Goal: Transaction & Acquisition: Download file/media

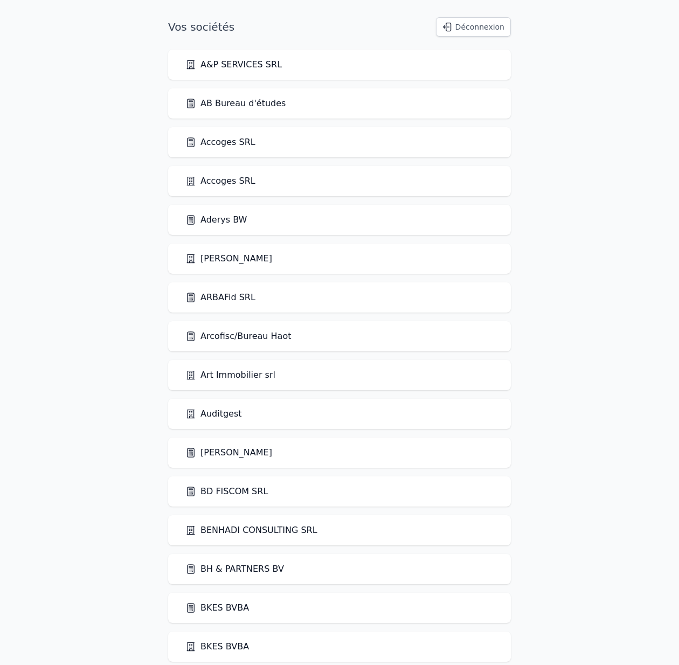
scroll to position [1090, 0]
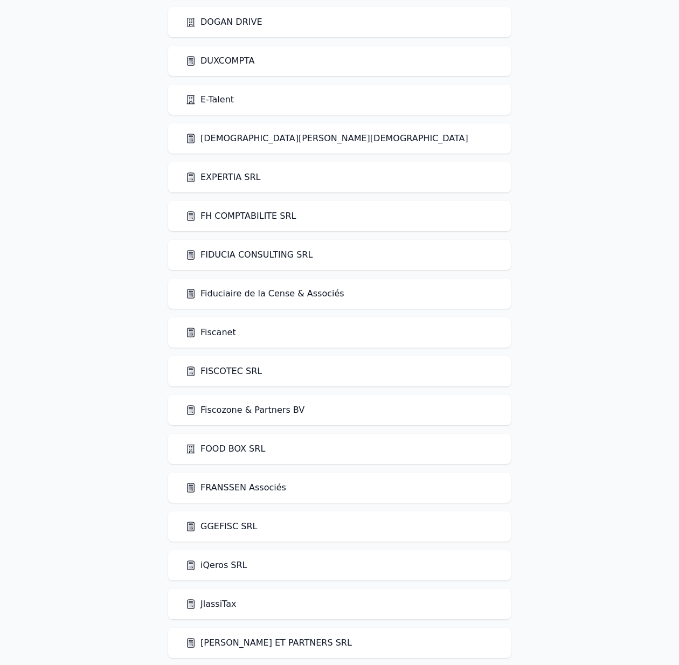
click at [219, 334] on link "Fiscanet" at bounding box center [210, 332] width 51 height 13
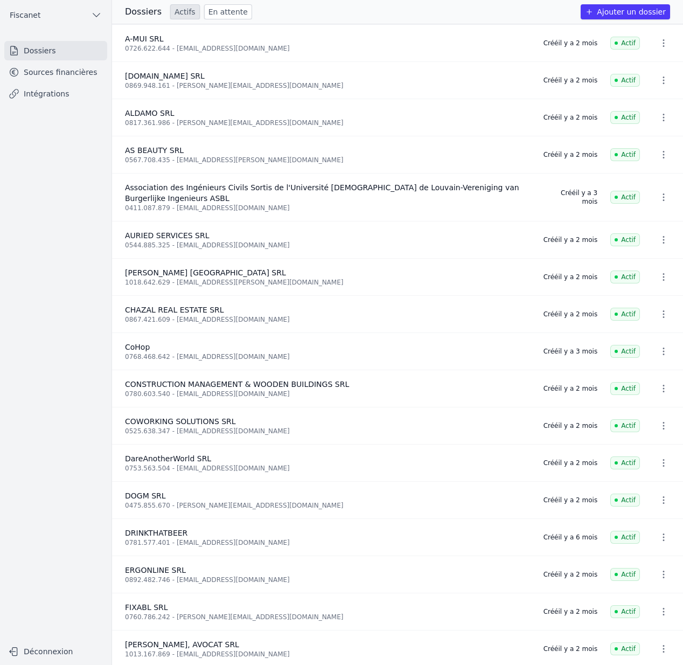
click at [51, 75] on link "Sources financières" at bounding box center [55, 71] width 103 height 19
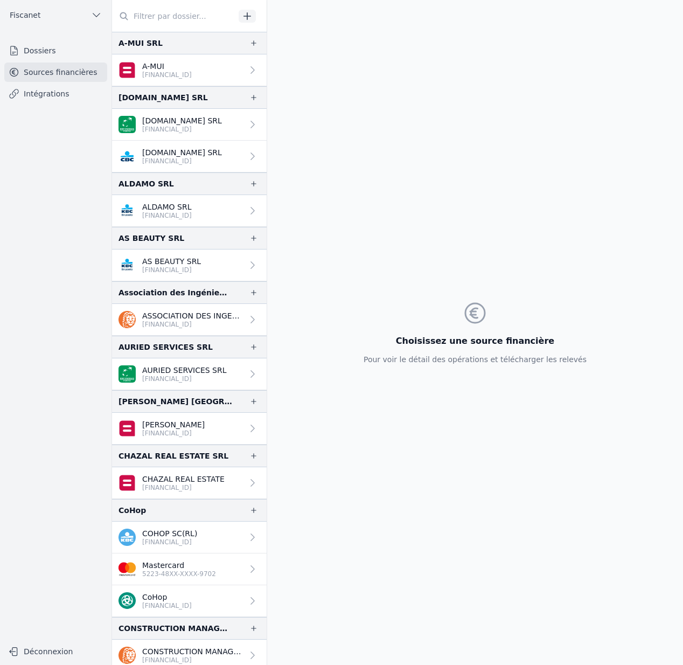
click at [186, 319] on p "ASSOCIATION DES INGENIEURS CIVIL ASBL A.I.L.V." at bounding box center [192, 315] width 101 height 11
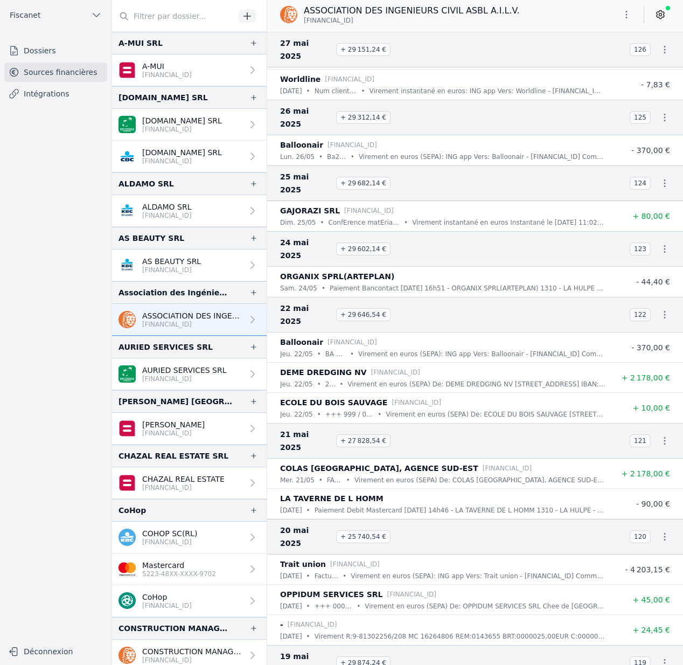
scroll to position [8897, 0]
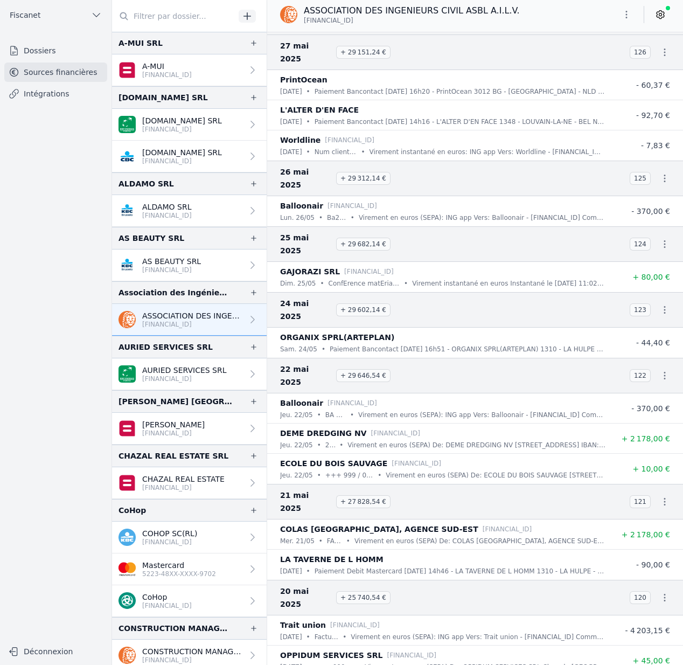
click at [659, 592] on icon "button" at bounding box center [664, 597] width 11 height 11
click at [634, 408] on link "Télécharger le PDF" at bounding box center [626, 410] width 95 height 19
click at [663, 592] on icon "button" at bounding box center [664, 597] width 11 height 11
click at [635, 391] on link "Télécharger le CODA" at bounding box center [626, 391] width 95 height 20
drag, startPoint x: 303, startPoint y: 19, endPoint x: 375, endPoint y: 20, distance: 71.7
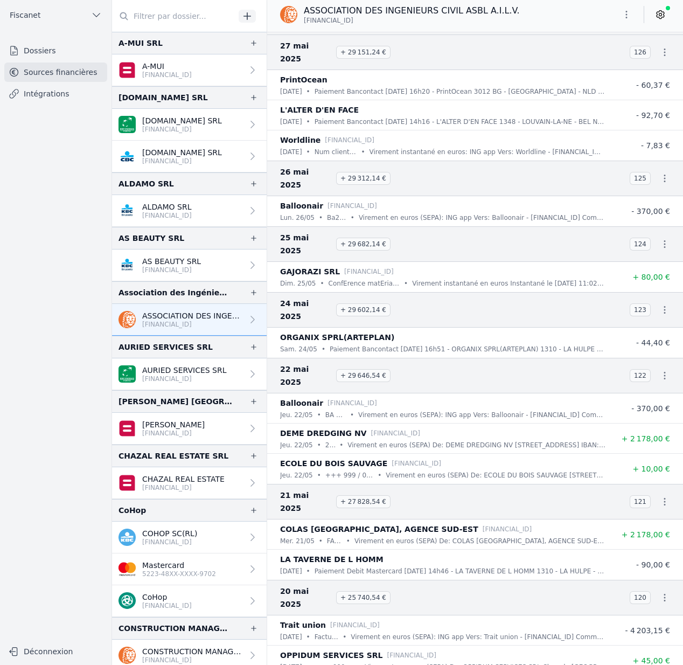
click at [375, 20] on p "[FINANCIAL_ID]" at bounding box center [412, 20] width 216 height 9
copy span "[FINANCIAL_ID]"
